Goal: Task Accomplishment & Management: Manage account settings

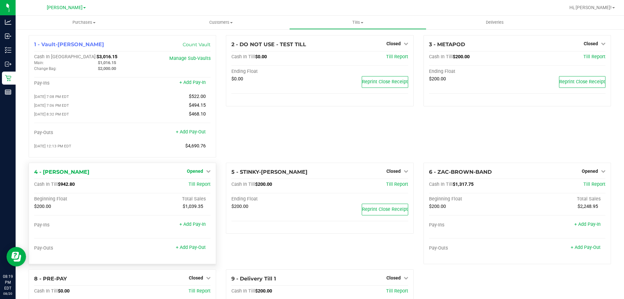
click at [194, 173] on span "Opened" at bounding box center [195, 170] width 16 height 5
click at [200, 184] on link "Close Till" at bounding box center [196, 184] width 18 height 5
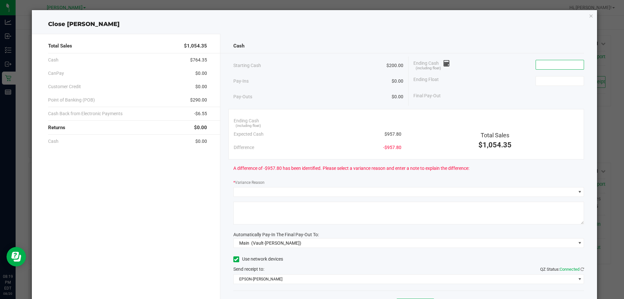
click at [546, 68] on input at bounding box center [560, 64] width 48 height 9
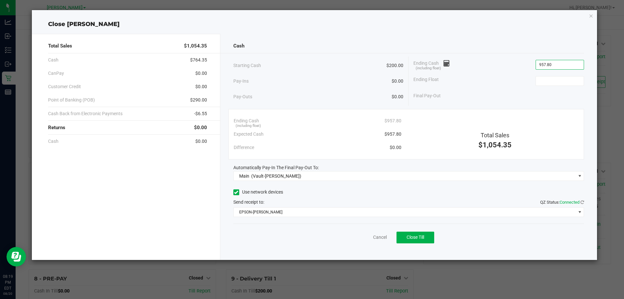
type input "$957.80"
click at [557, 74] on div "Ending Float" at bounding box center [498, 81] width 171 height 16
click at [572, 80] on input at bounding box center [560, 80] width 48 height 9
click at [419, 238] on span "Close Till" at bounding box center [415, 236] width 18 height 5
type input "$200.00"
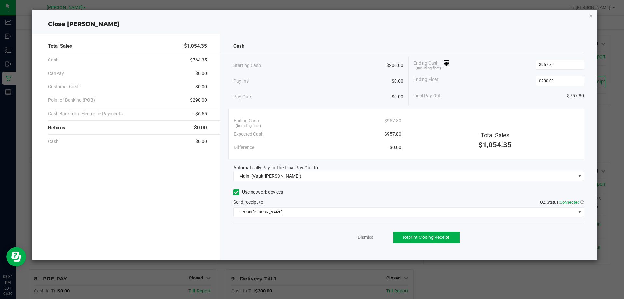
click at [215, 174] on div "Total Sales $1,054.35 Cash $764.35 CanPay $0.00 Customer Credit $0.00 Point of …" at bounding box center [126, 147] width 188 height 226
click at [367, 236] on link "Dismiss" at bounding box center [366, 237] width 16 height 7
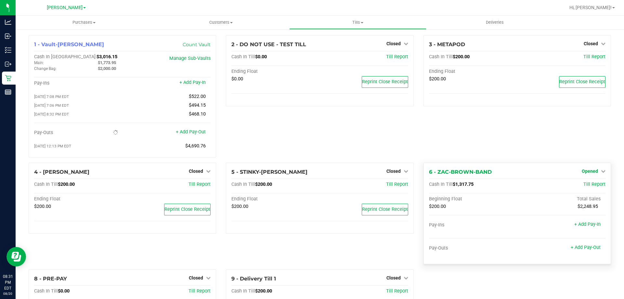
click at [589, 172] on span "Opened" at bounding box center [590, 170] width 16 height 5
click at [583, 186] on link "Close Till" at bounding box center [591, 184] width 18 height 5
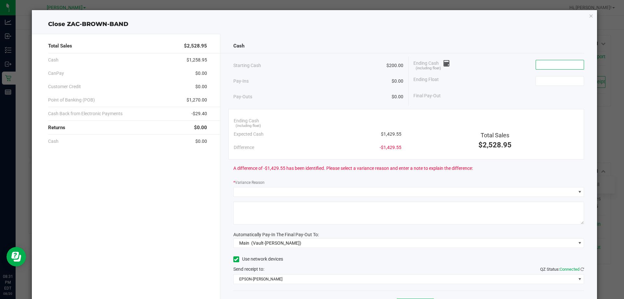
click at [537, 65] on input at bounding box center [560, 64] width 48 height 9
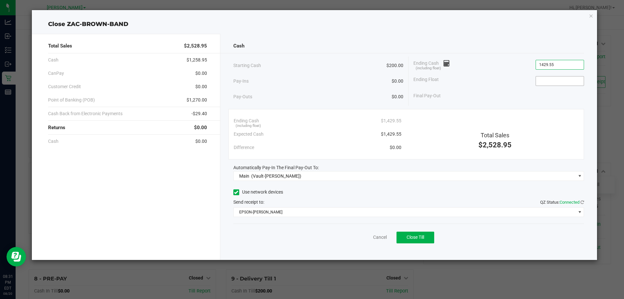
type input "$1,429.55"
click at [556, 78] on input at bounding box center [560, 80] width 48 height 9
type input "$200.00"
click at [501, 87] on div "Ending Float $200.00" at bounding box center [498, 81] width 171 height 16
click at [417, 239] on span "Close Till" at bounding box center [415, 236] width 18 height 5
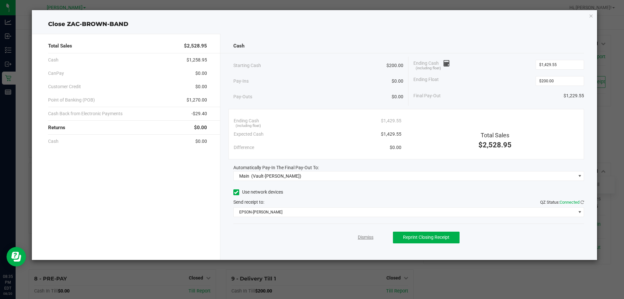
click at [363, 236] on link "Dismiss" at bounding box center [366, 237] width 16 height 7
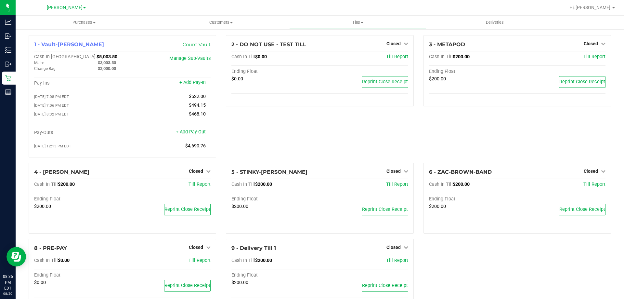
click at [321, 117] on div "2 - DO NOT USE - TEST TILL Closed Open Till Cash In Till $0.00 Till Report Endi…" at bounding box center [319, 98] width 197 height 127
click at [324, 115] on div "2 - DO NOT USE - TEST TILL Closed Open Till Cash In Till $0.00 Till Report Endi…" at bounding box center [319, 98] width 197 height 127
click at [293, 137] on div "2 - DO NOT USE - TEST TILL Closed Open Till Cash In Till $0.00 Till Report Endi…" at bounding box center [319, 98] width 197 height 127
drag, startPoint x: 88, startPoint y: 56, endPoint x: 66, endPoint y: 59, distance: 22.0
click at [66, 59] on div "Cash In Vault: $5,003.50" at bounding box center [93, 57] width 118 height 6
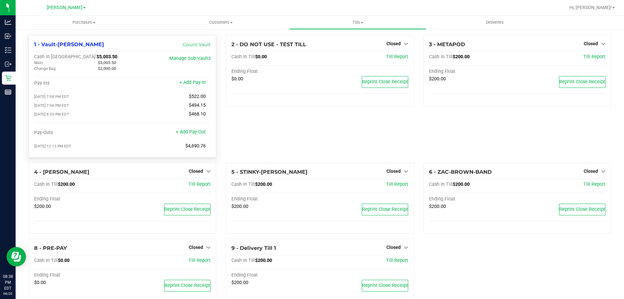
click at [88, 55] on div "Cash In Vault: $5,003.50" at bounding box center [93, 57] width 118 height 6
click at [88, 57] on div "Cash In Vault: $5,003.50" at bounding box center [93, 57] width 118 height 6
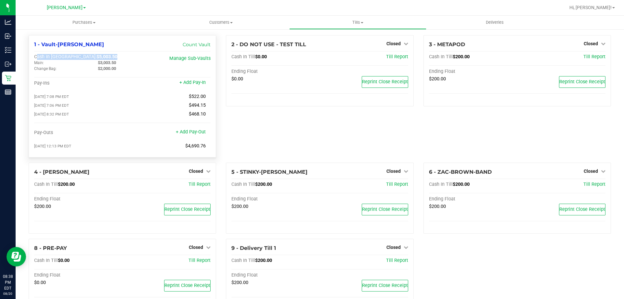
click at [87, 55] on div "Cash In Vault: $5,003.50" at bounding box center [93, 57] width 118 height 6
drag, startPoint x: 87, startPoint y: 55, endPoint x: 65, endPoint y: 58, distance: 22.9
click at [65, 58] on div "Cash In Vault: $5,003.50" at bounding box center [93, 57] width 118 height 6
drag, startPoint x: 317, startPoint y: 140, endPoint x: 105, endPoint y: 107, distance: 215.0
click at [317, 140] on div "2 - DO NOT USE - TEST TILL Closed Open Till Cash In Till $0.00 Till Report Endi…" at bounding box center [319, 98] width 197 height 127
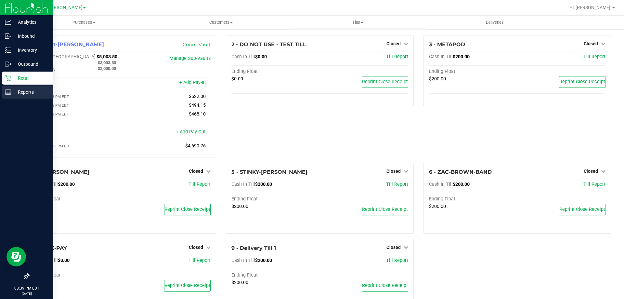
click at [16, 91] on p "Reports" at bounding box center [30, 92] width 39 height 8
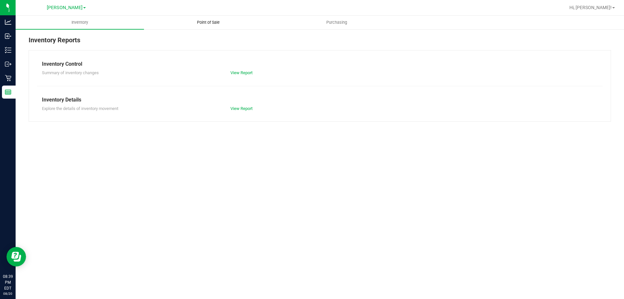
click at [216, 19] on uib-tab-heading "Point of Sale" at bounding box center [208, 22] width 128 height 13
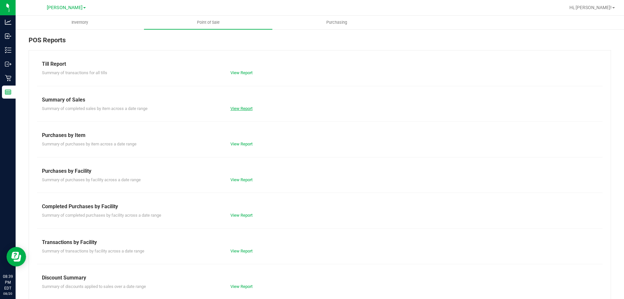
click at [237, 109] on link "View Report" at bounding box center [241, 108] width 22 height 5
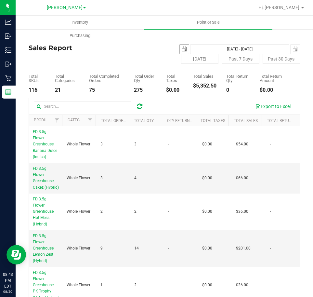
click at [182, 49] on span "select" at bounding box center [184, 48] width 5 height 5
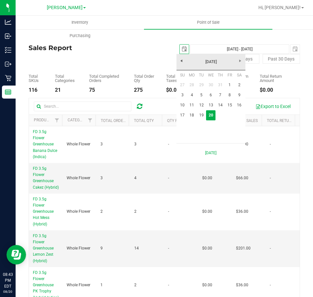
scroll to position [0, 16]
click at [194, 117] on link "18" at bounding box center [191, 115] width 9 height 10
type input "[DATE]"
type input "[DATE] - [DATE]"
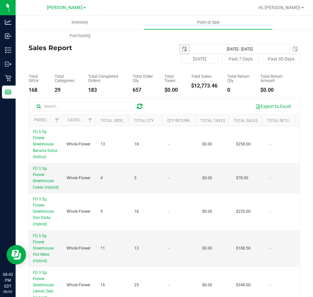
click at [183, 47] on span "select" at bounding box center [184, 48] width 5 height 5
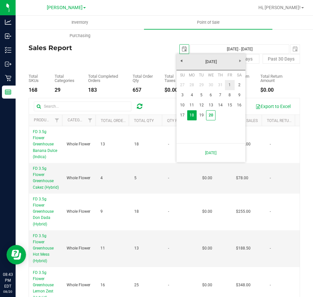
click at [228, 85] on link "1" at bounding box center [229, 85] width 9 height 10
type input "[DATE]"
type input "[DATE] - [DATE]"
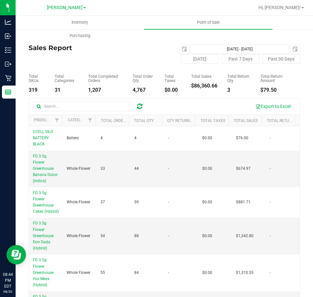
click at [124, 50] on h4 "Sales Report" at bounding box center [97, 47] width 136 height 7
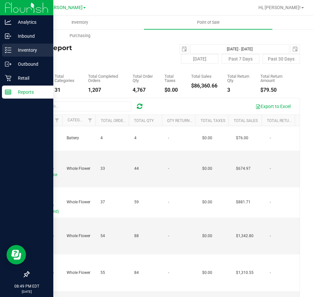
click at [9, 51] on icon at bounding box center [8, 50] width 6 height 6
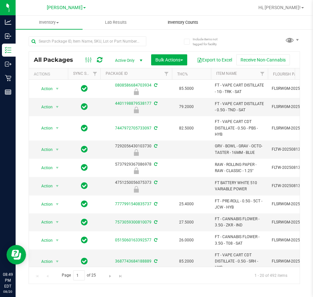
click at [171, 20] on span "Inventory Counts" at bounding box center [183, 22] width 48 height 6
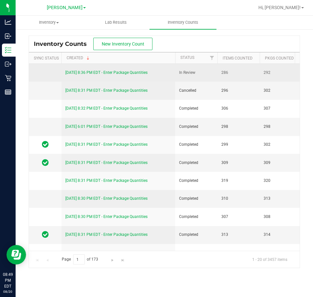
click at [115, 73] on link "[DATE] 8:36 PM EDT - Enter Package Quantities" at bounding box center [106, 72] width 82 height 5
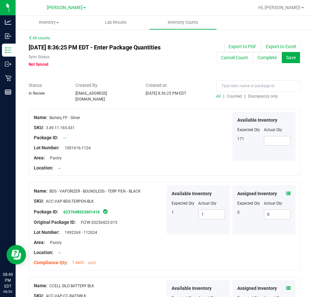
click at [264, 97] on span "Discrepancy only" at bounding box center [263, 96] width 30 height 5
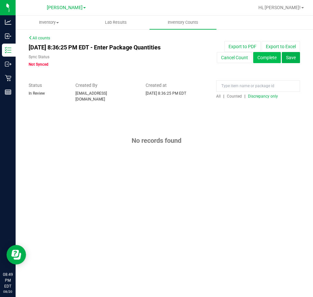
click at [269, 57] on button "Complete" at bounding box center [267, 57] width 28 height 11
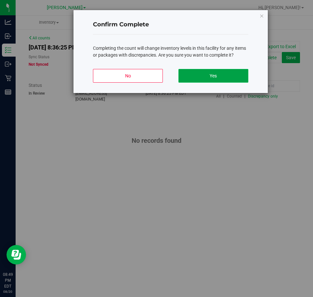
click at [201, 74] on button "Yes" at bounding box center [213, 76] width 70 height 14
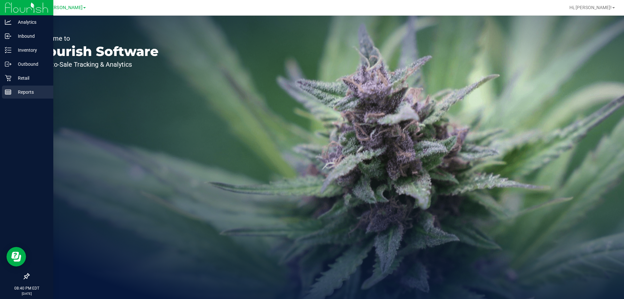
click at [18, 93] on p "Reports" at bounding box center [30, 92] width 39 height 8
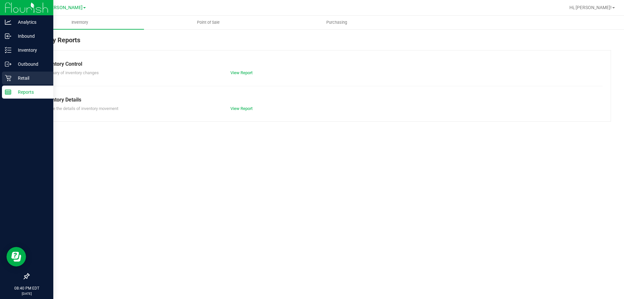
click at [25, 79] on p "Retail" at bounding box center [30, 78] width 39 height 8
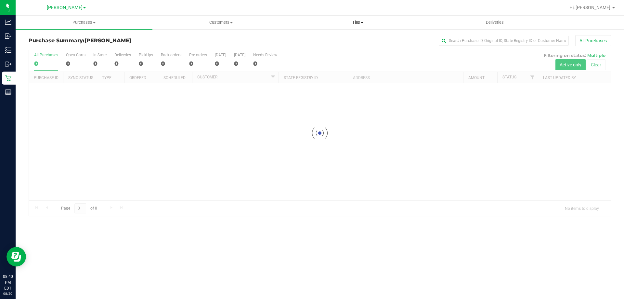
click at [357, 20] on span "Tills" at bounding box center [357, 22] width 136 height 6
click at [314, 45] on span "Reconcile e-payments" at bounding box center [321, 47] width 65 height 6
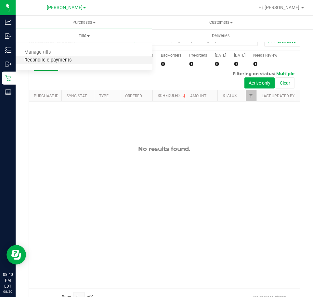
click at [45, 60] on span "Reconcile e-payments" at bounding box center [48, 61] width 65 height 6
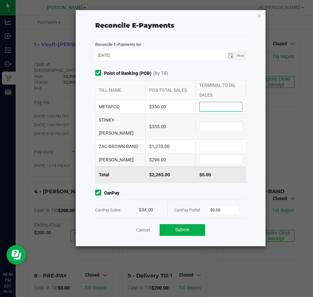
click at [203, 108] on input at bounding box center [220, 106] width 43 height 9
type input "$350.00"
type input "$400.00"
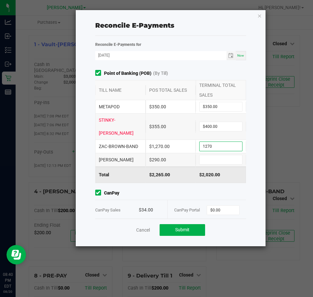
type input "$1,270.00"
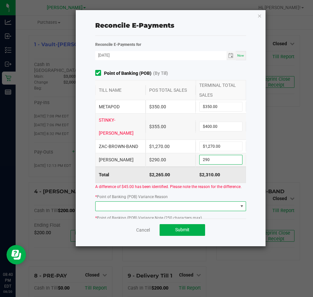
type input "$290.00"
click at [158, 201] on span at bounding box center [167, 205] width 142 height 9
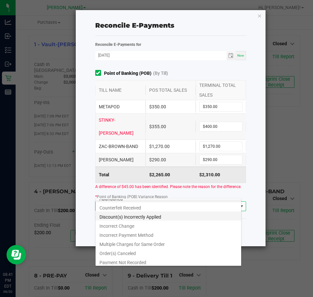
scroll to position [8, 0]
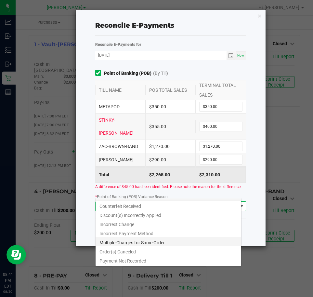
click at [147, 240] on li "Multiple Charges for Same Order" at bounding box center [169, 241] width 146 height 9
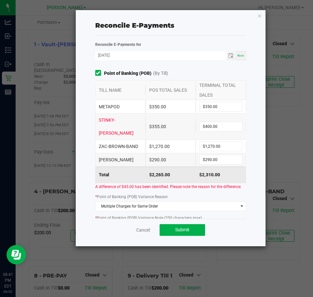
click at [114, 222] on textarea at bounding box center [170, 227] width 151 height 10
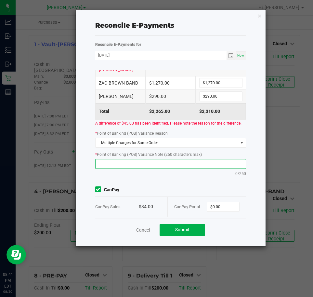
scroll to position [65, 0]
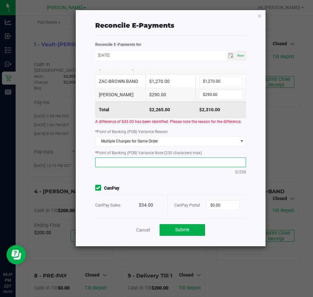
drag, startPoint x: 107, startPoint y: 147, endPoint x: 291, endPoint y: 245, distance: 208.6
click at [109, 157] on textarea at bounding box center [170, 162] width 151 height 10
type textarea "One debit machine glitched during payment and seemed to fail. so card was run a…"
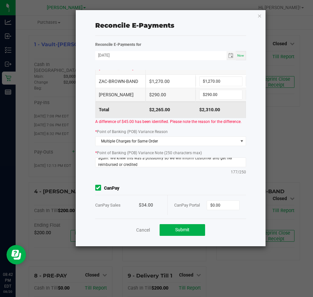
click at [153, 185] on span "CanPay" at bounding box center [170, 188] width 151 height 7
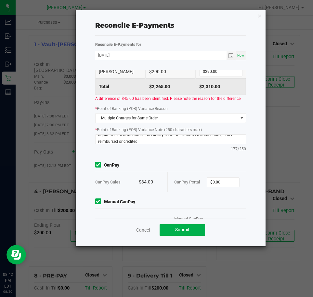
scroll to position [110, 0]
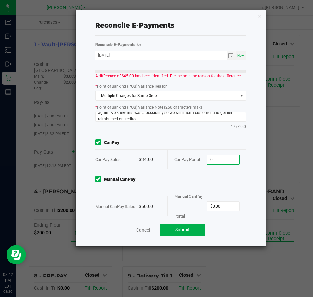
click at [224, 155] on input "0" at bounding box center [223, 159] width 32 height 9
type input "$34.00"
click at [221, 201] on input "0" at bounding box center [223, 205] width 32 height 9
type input "$50.00"
click at [196, 214] on div "Point of Banking (POB) (By Till) TILL NAME POS TOTAL SALES TERMINAL TOTAL SALES…" at bounding box center [170, 144] width 161 height 148
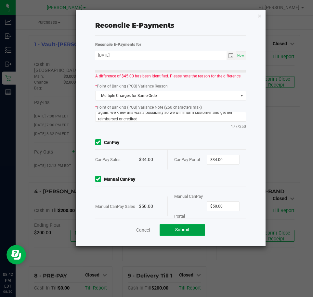
click at [192, 231] on button "Submit" at bounding box center [182, 230] width 45 height 12
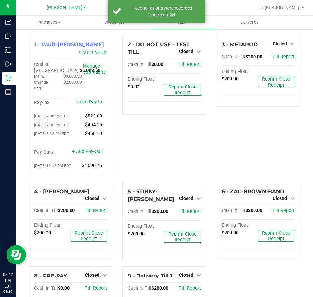
click at [177, 149] on div "2 - DO NOT USE - TEST TILL Closed Open Till Cash In Till $0.00 Till Report Endi…" at bounding box center [164, 108] width 94 height 147
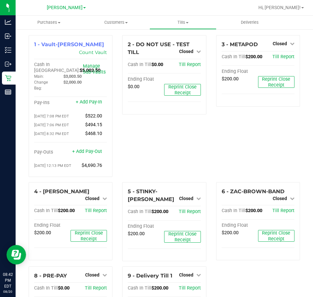
click at [211, 151] on div "3 - METAPOD Closed Open Till Cash In Till $200.00 Till Report Ending Float $200…" at bounding box center [258, 108] width 94 height 147
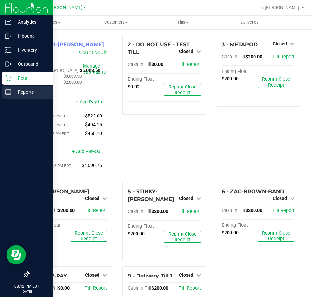
click at [11, 93] on line at bounding box center [8, 93] width 6 height 0
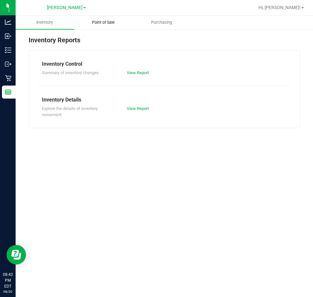
click at [104, 24] on span "Point of Sale" at bounding box center [103, 22] width 40 height 6
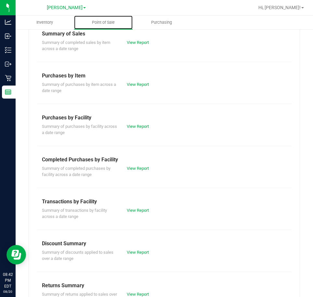
scroll to position [89, 0]
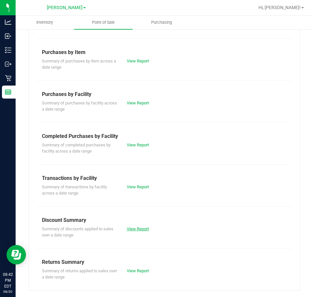
click at [133, 228] on link "View Report" at bounding box center [138, 228] width 22 height 5
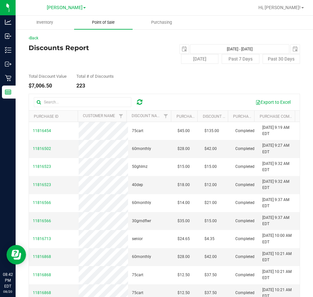
click at [112, 23] on span "Point of Sale" at bounding box center [103, 22] width 40 height 6
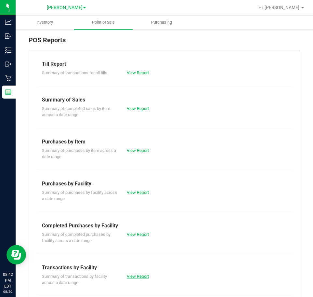
click at [141, 274] on link "View Report" at bounding box center [138, 276] width 22 height 5
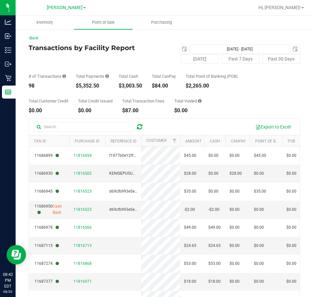
click at [262, 98] on div "Total Customer Credit $0.00 Total Credit Issued $0.00 Total Transaction Fees $8…" at bounding box center [164, 100] width 271 height 25
